Goal: Transaction & Acquisition: Obtain resource

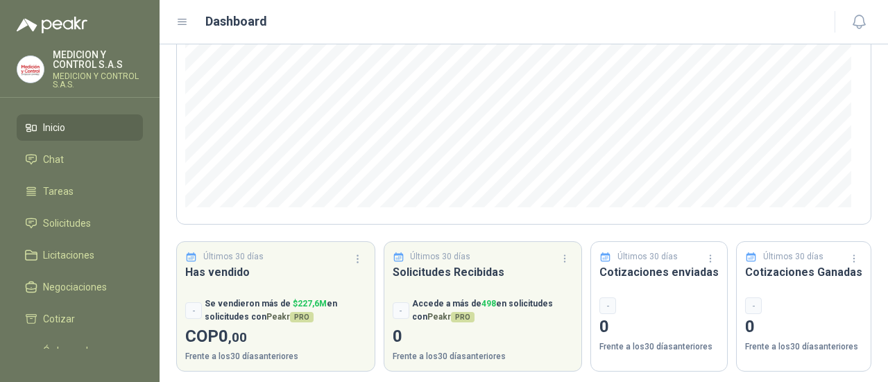
scroll to position [241, 0]
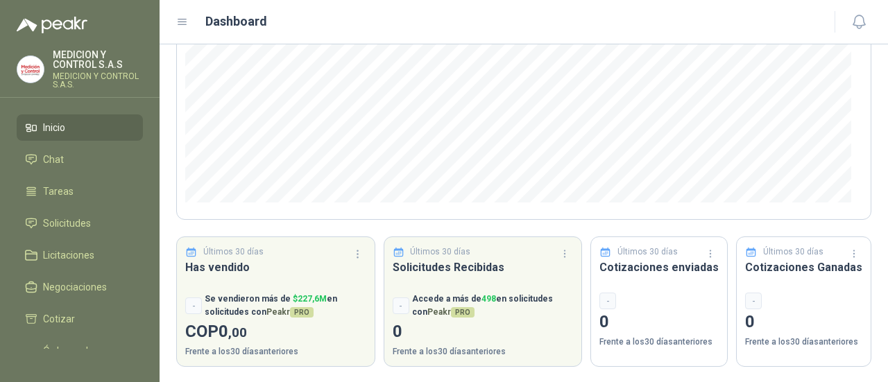
click at [184, 19] on icon at bounding box center [182, 22] width 12 height 12
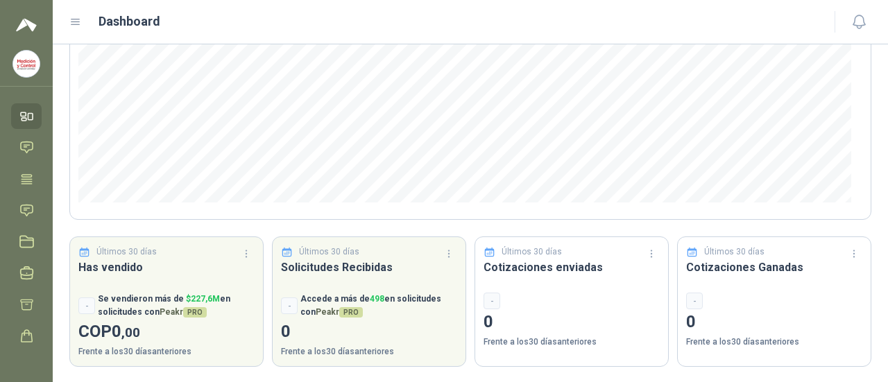
click at [69, 21] on icon at bounding box center [75, 22] width 12 height 12
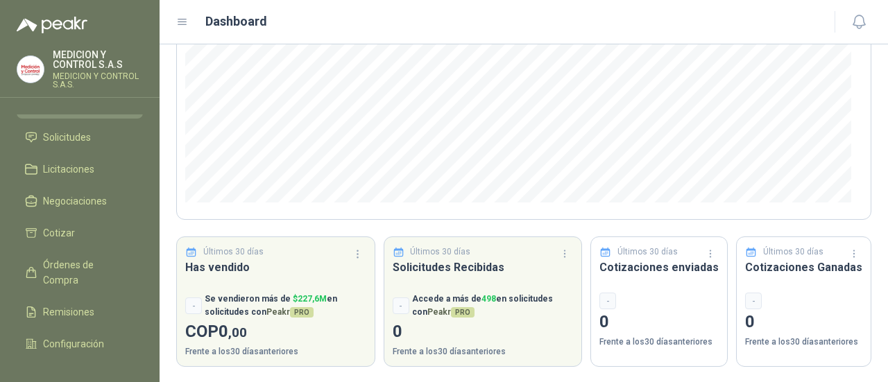
scroll to position [146, 0]
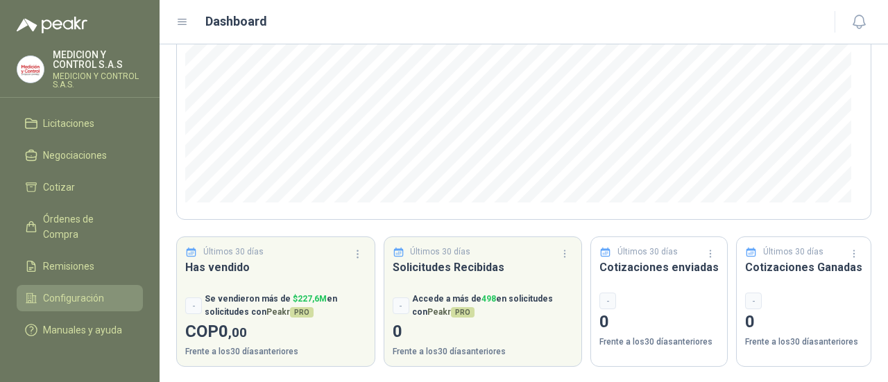
click at [98, 291] on span "Configuración" at bounding box center [73, 298] width 61 height 15
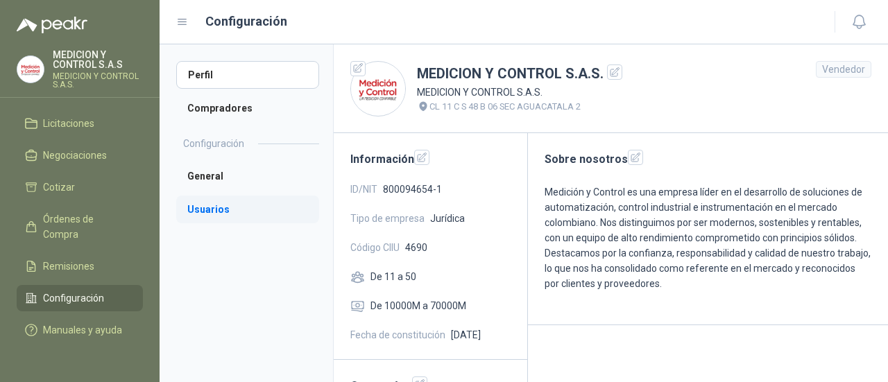
click at [223, 207] on li "Usuarios" at bounding box center [247, 210] width 143 height 28
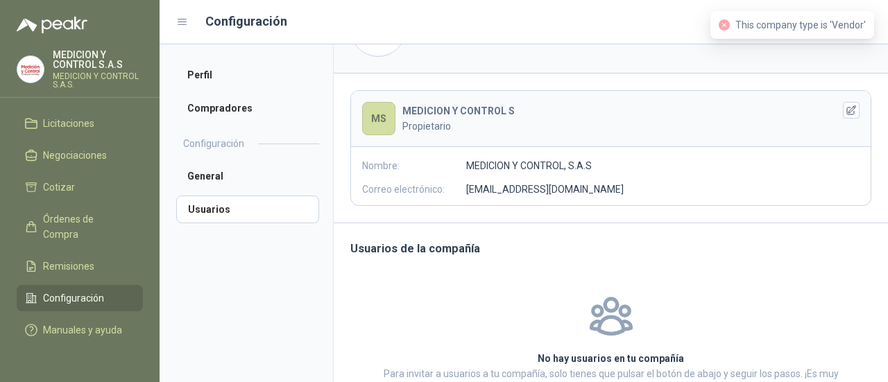
scroll to position [139, 0]
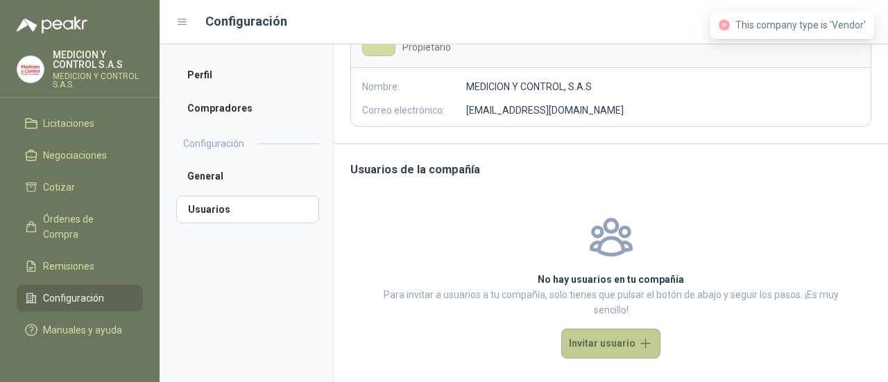
click at [589, 342] on button "Invitar usuario" at bounding box center [610, 344] width 99 height 30
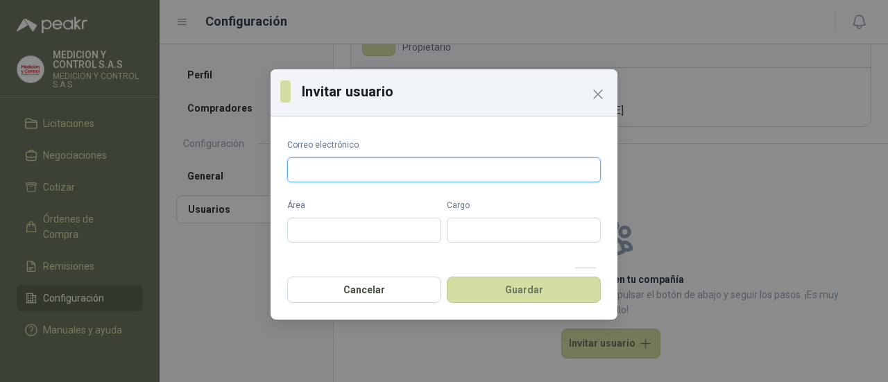
click at [365, 166] on input "Correo electrónico" at bounding box center [443, 169] width 313 height 25
type input "**********"
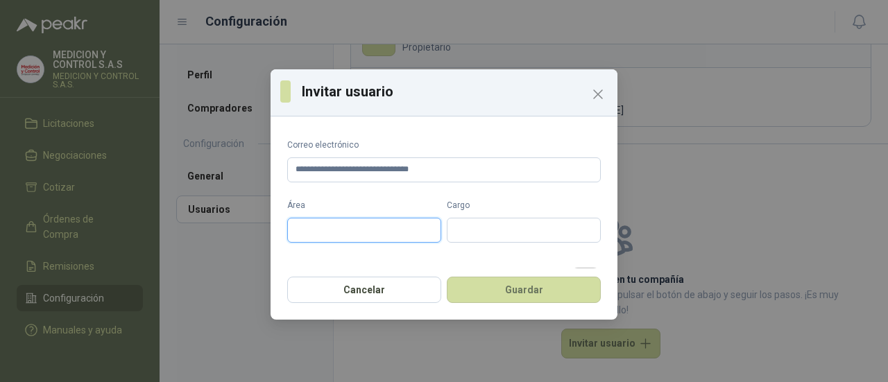
click at [358, 227] on input "Área" at bounding box center [364, 230] width 154 height 25
type input "*********"
click at [455, 227] on input "Cargo" at bounding box center [524, 230] width 154 height 25
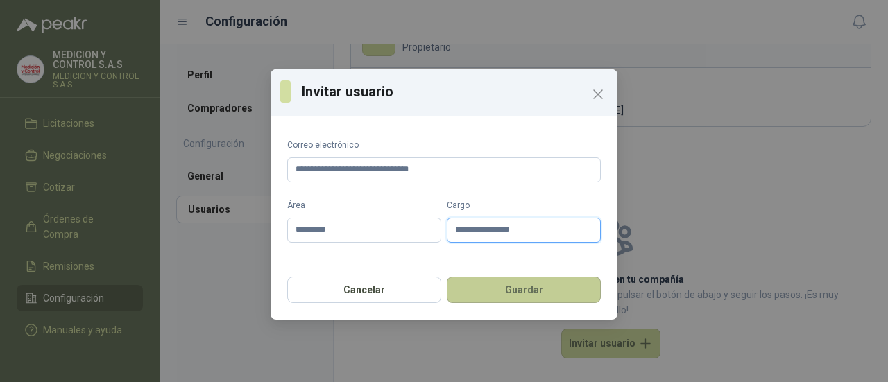
type input "**********"
click at [527, 290] on button "Guardar" at bounding box center [524, 290] width 154 height 26
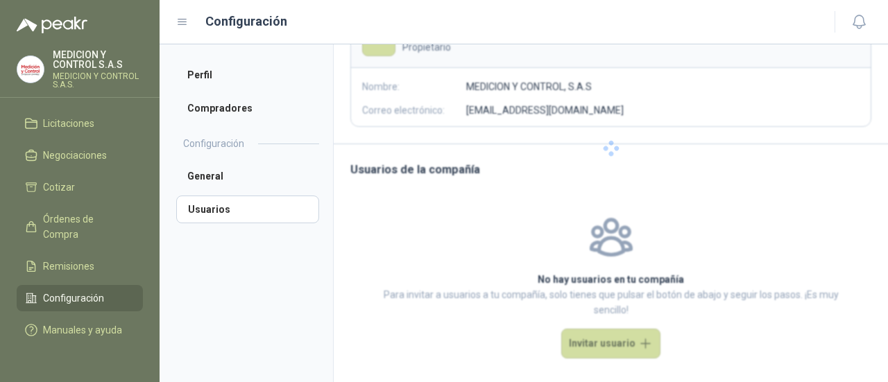
scroll to position [61, 0]
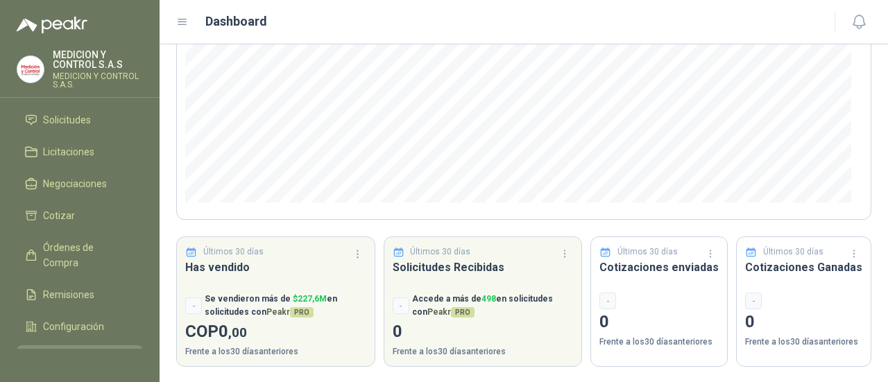
scroll to position [146, 0]
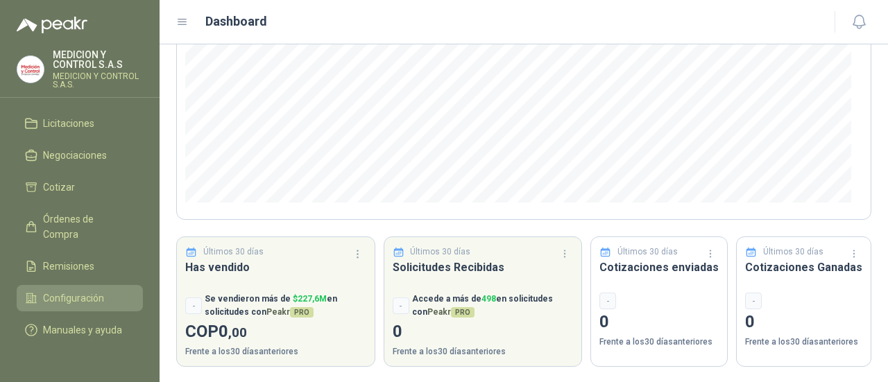
click at [88, 291] on span "Configuración" at bounding box center [73, 298] width 61 height 15
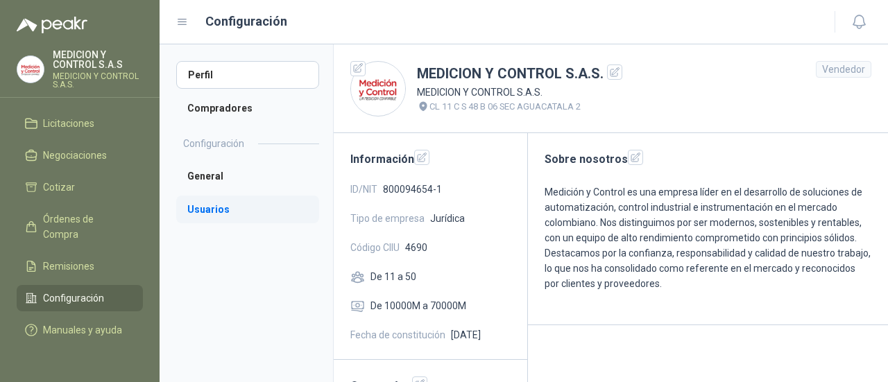
click at [225, 205] on li "Usuarios" at bounding box center [247, 210] width 143 height 28
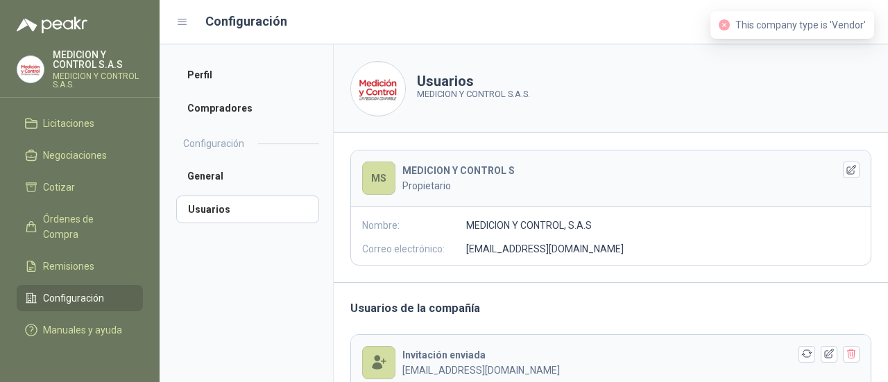
click at [778, 27] on span "This company type is 'Vendor'" at bounding box center [800, 24] width 130 height 11
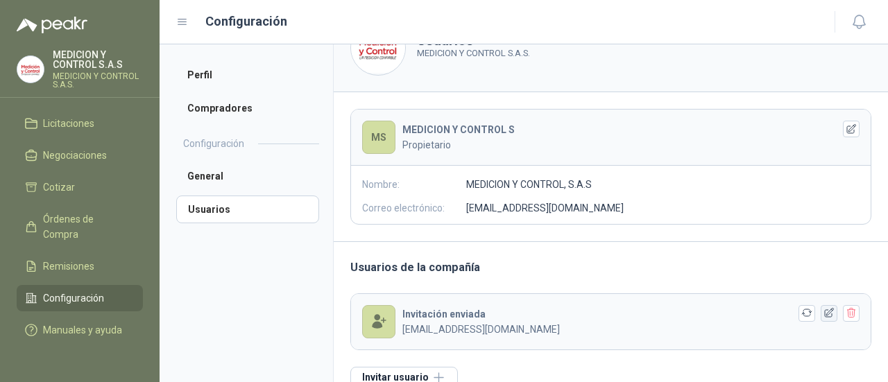
scroll to position [61, 0]
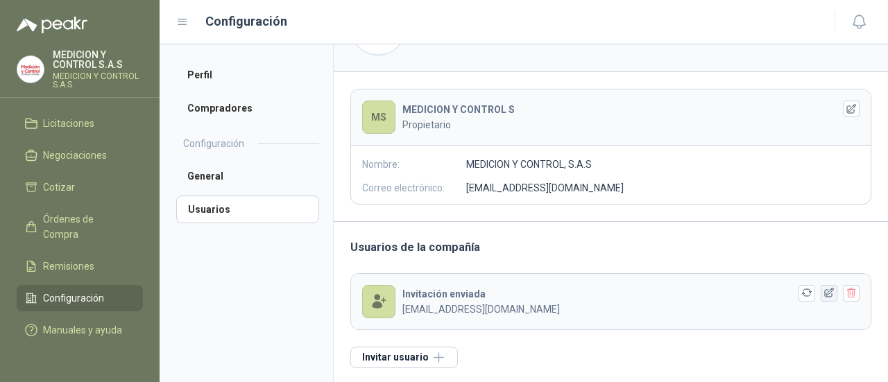
click at [823, 293] on icon "button" at bounding box center [829, 293] width 12 height 12
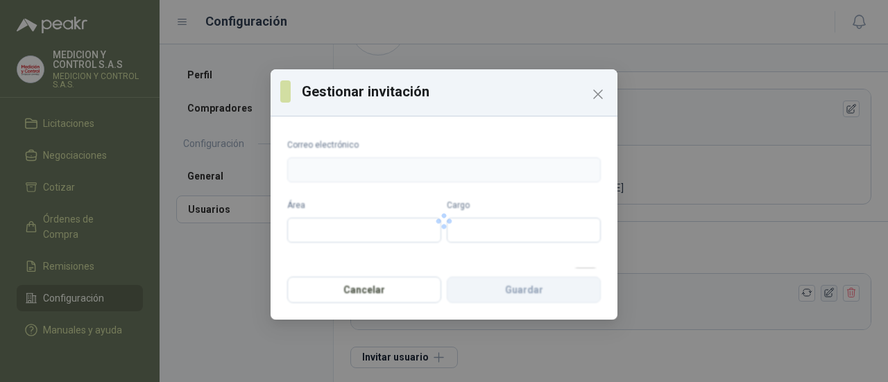
type input "**********"
type input "*********"
type input "**********"
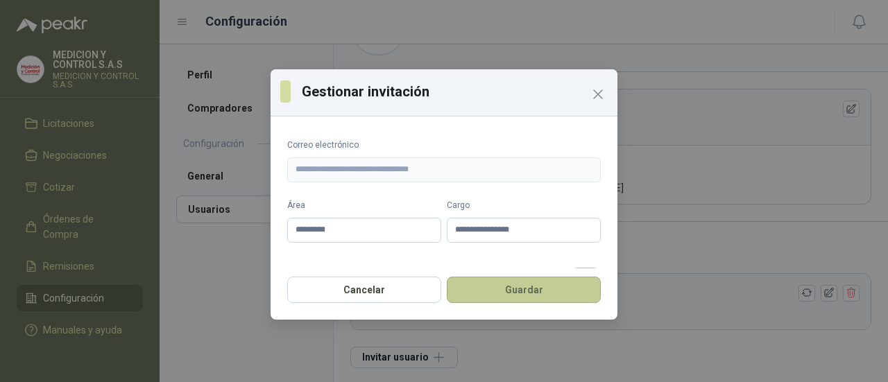
click at [551, 288] on button "Guardar" at bounding box center [524, 290] width 154 height 26
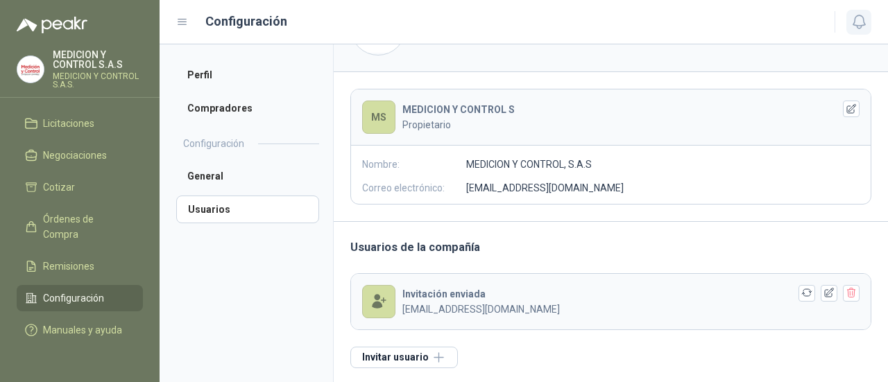
click at [853, 23] on icon "button" at bounding box center [858, 21] width 17 height 17
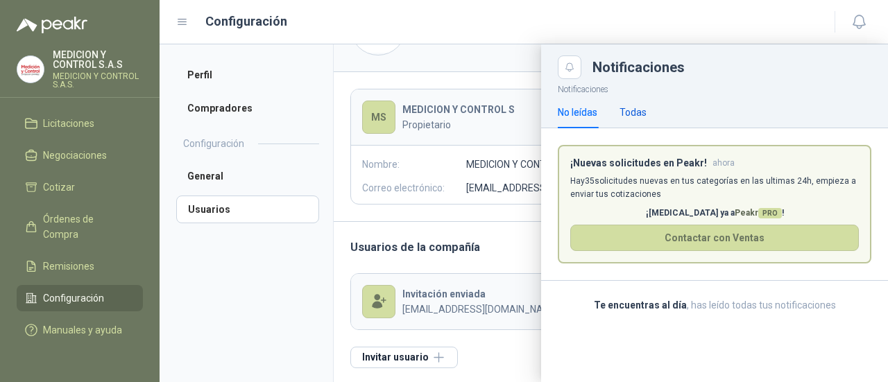
click at [637, 114] on div "Todas" at bounding box center [632, 112] width 27 height 15
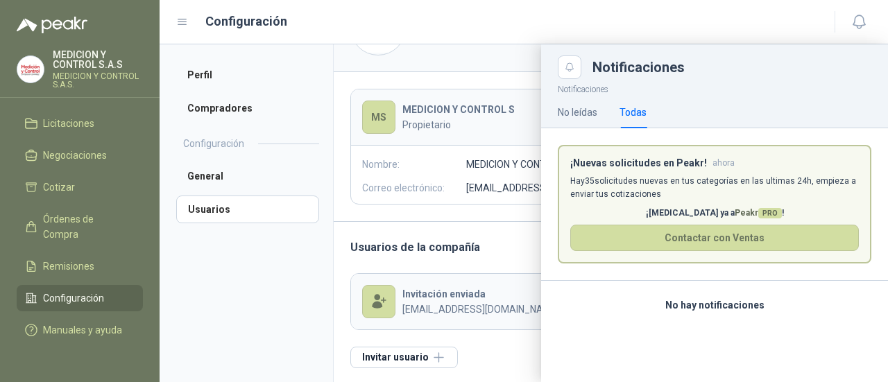
click at [264, 252] on div at bounding box center [523, 213] width 728 height 338
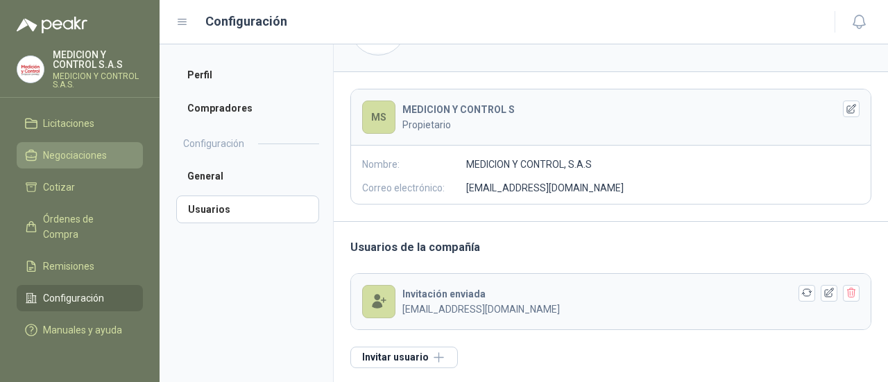
click at [96, 148] on span "Negociaciones" at bounding box center [75, 155] width 64 height 15
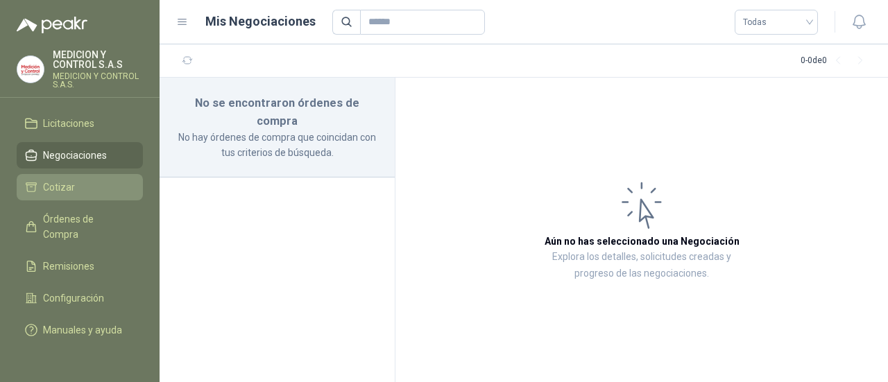
click at [74, 180] on li "Cotizar" at bounding box center [80, 187] width 110 height 15
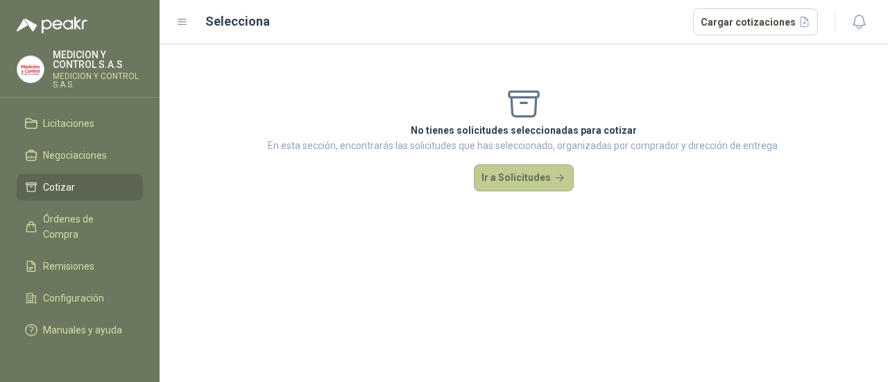
click at [546, 181] on button "Ir a Solicitudes" at bounding box center [524, 178] width 100 height 28
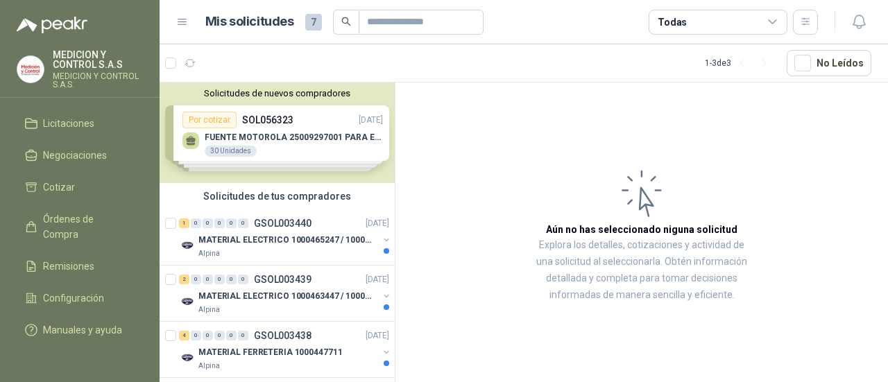
click at [280, 162] on div "Solicitudes de nuevos compradores Por cotizar SOL056323 16/09/25 FUENTE MOTOROL…" at bounding box center [276, 133] width 235 height 101
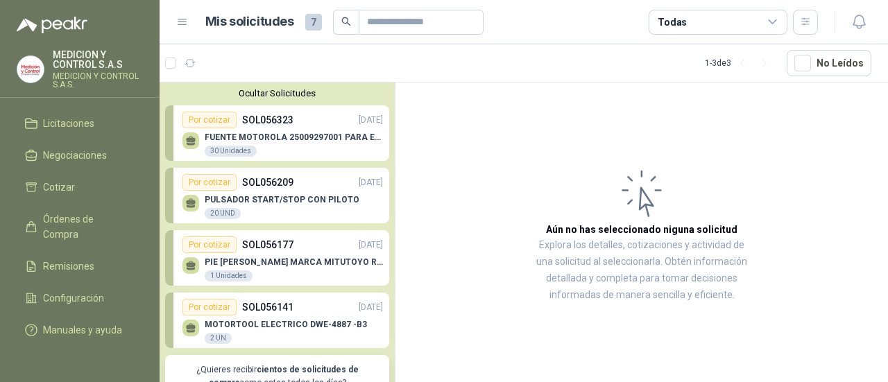
click at [325, 137] on p "FUENTE MOTOROLA 25009297001 PARA EP450" at bounding box center [294, 137] width 178 height 10
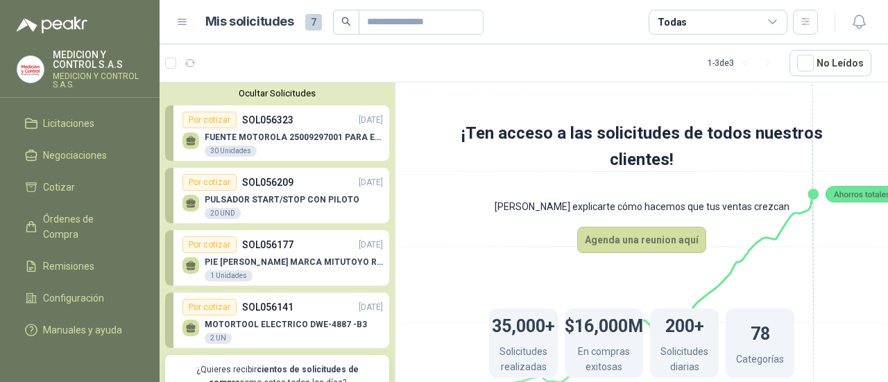
click at [246, 137] on p "FUENTE MOTOROLA 25009297001 PARA EP450" at bounding box center [294, 137] width 178 height 10
click at [205, 122] on div "Por cotizar" at bounding box center [209, 120] width 54 height 17
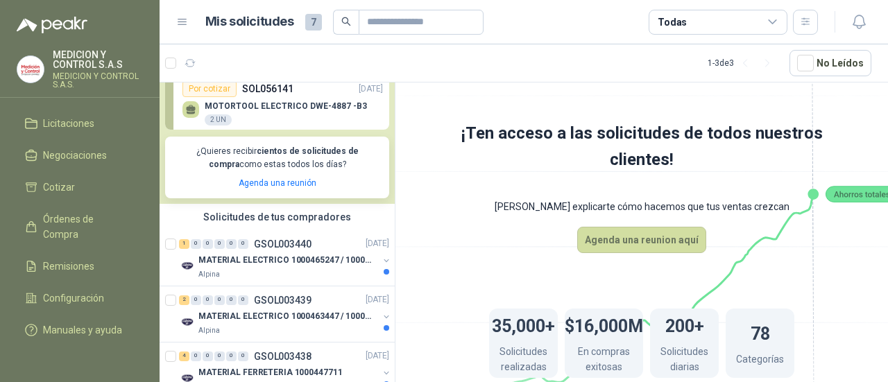
scroll to position [260, 0]
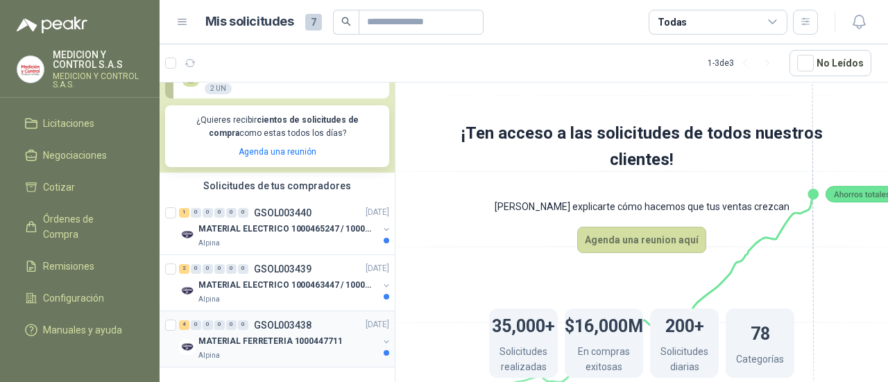
click at [338, 334] on div "MATERIAL FERRETERIA 1000447711" at bounding box center [288, 342] width 180 height 17
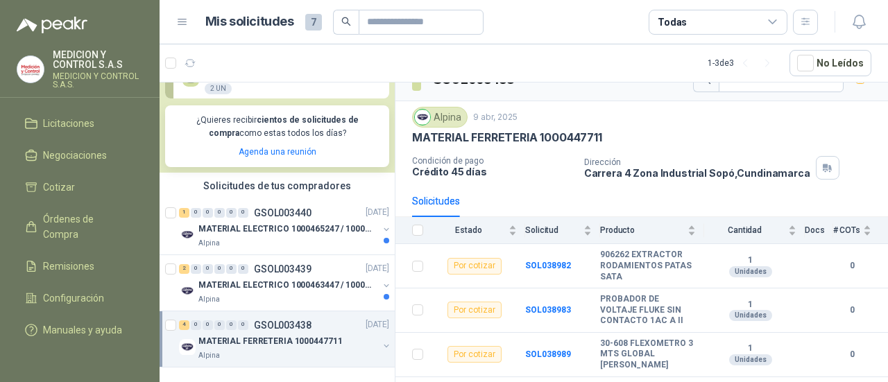
scroll to position [44, 0]
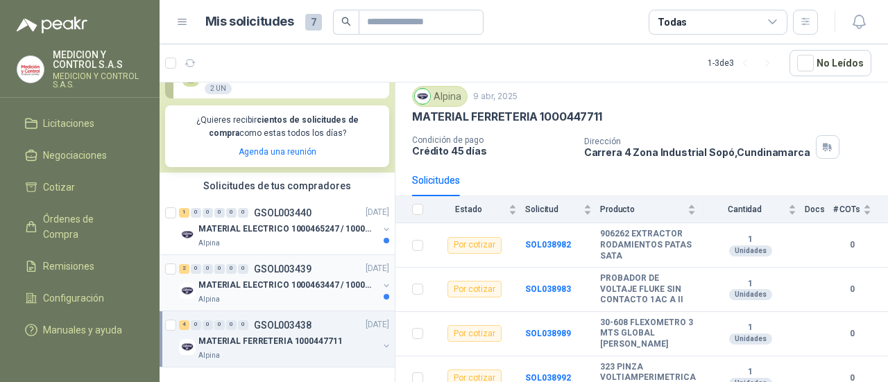
click at [336, 261] on div "2 0 0 0 0 0 GSOL003439 09/04/25" at bounding box center [285, 269] width 213 height 17
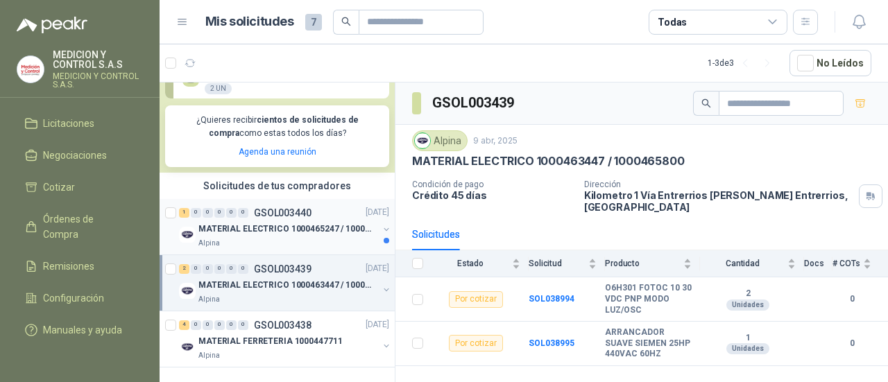
click at [273, 223] on p "MATERIAL ELECTRICO 1000465247 / 1000466995" at bounding box center [284, 229] width 173 height 13
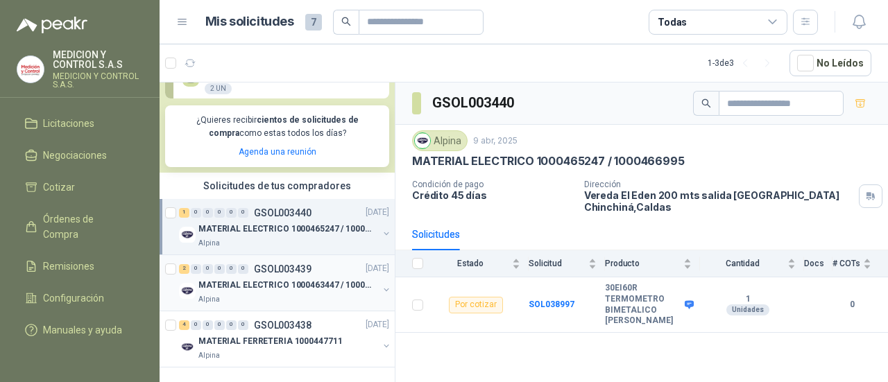
click at [275, 264] on p "GSOL003439" at bounding box center [283, 269] width 58 height 10
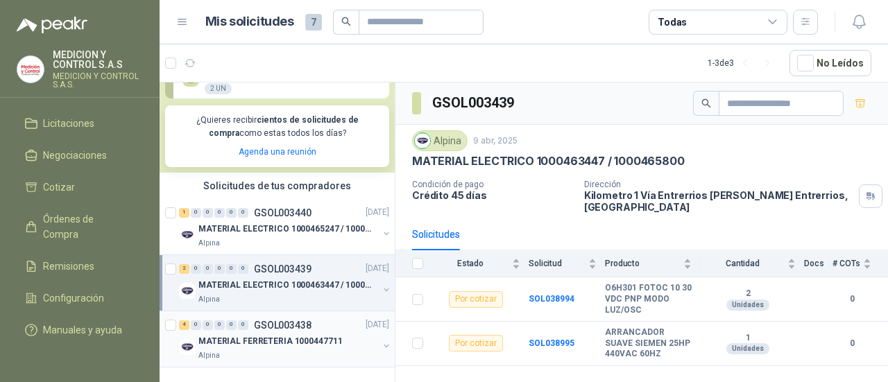
click at [269, 320] on p "GSOL003438" at bounding box center [283, 325] width 58 height 10
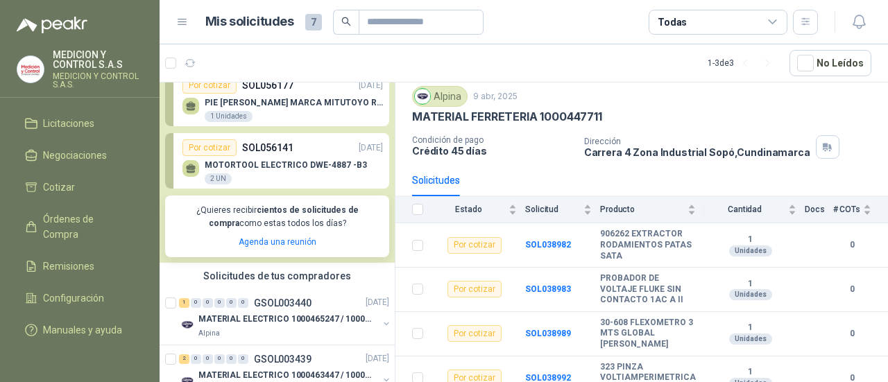
scroll to position [139, 0]
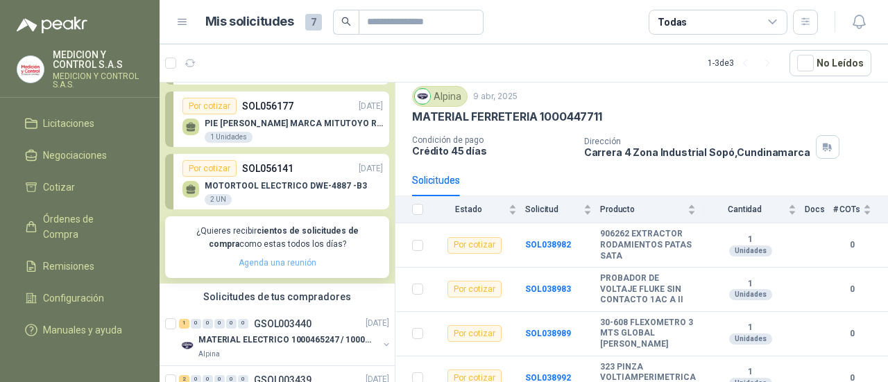
click at [256, 264] on link "Agenda una reunión" at bounding box center [278, 263] width 78 height 10
